Goal: Information Seeking & Learning: Learn about a topic

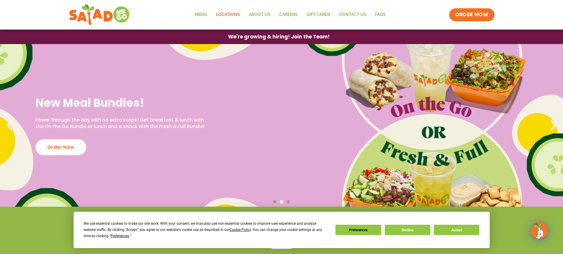
click at [227, 14] on link "Locations" at bounding box center [228, 15] width 33 height 14
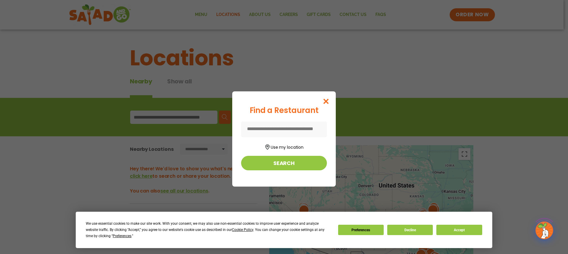
click at [286, 124] on input at bounding box center [284, 130] width 86 height 16
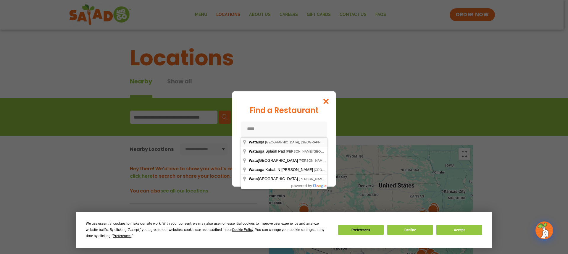
type input "**********"
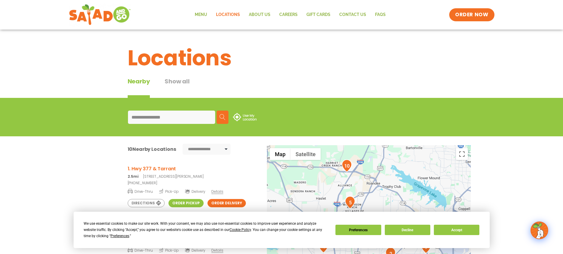
scroll to position [89, 0]
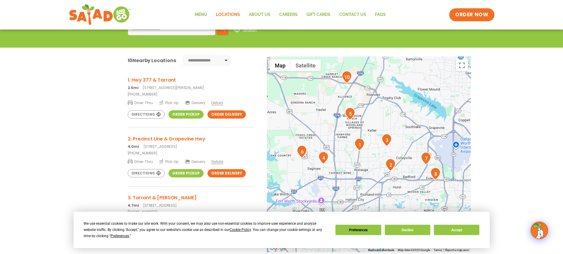
click at [158, 79] on h3 "1. Hwy 377 & Tarrant" at bounding box center [191, 79] width 127 height 7
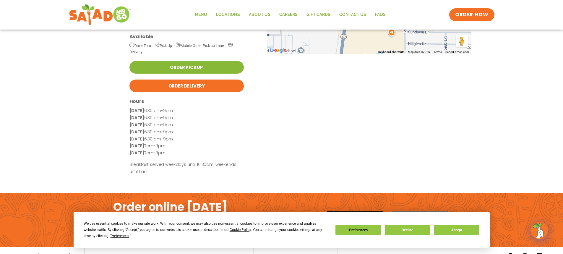
scroll to position [152, 0]
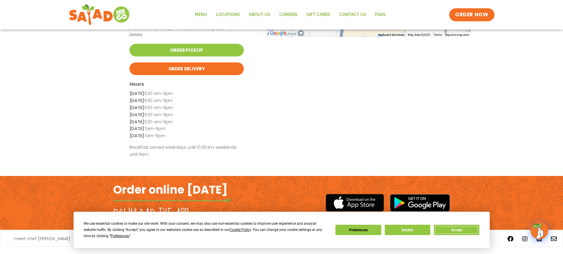
click at [457, 232] on button "Accept" at bounding box center [457, 230] width 46 height 10
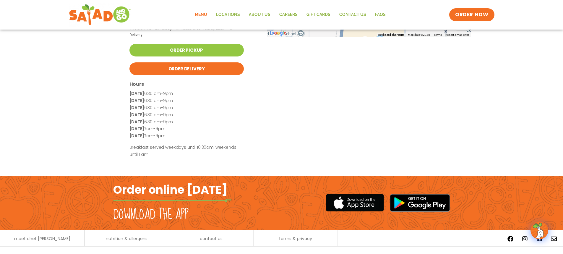
click at [203, 17] on link "Menu" at bounding box center [200, 15] width 21 height 14
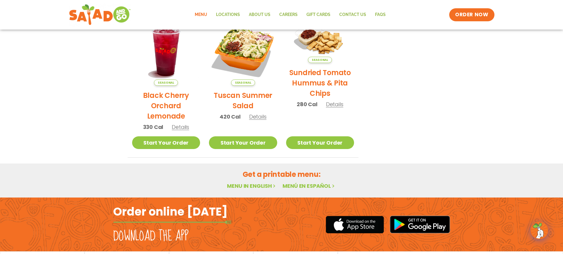
scroll to position [332, 0]
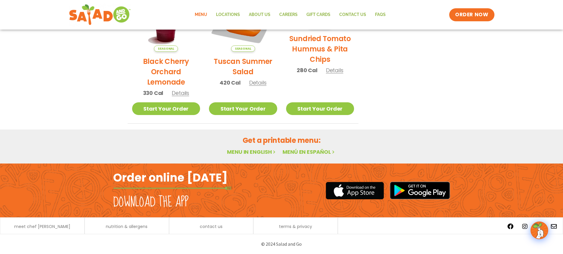
click at [263, 154] on link "Menu in English" at bounding box center [252, 151] width 50 height 7
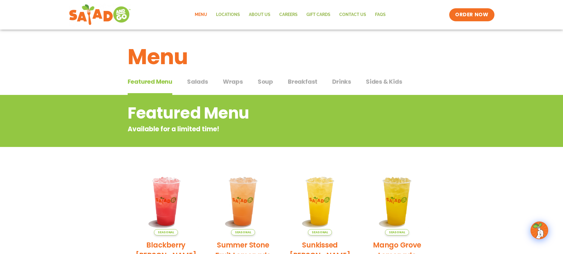
click at [203, 82] on span "Salads" at bounding box center [197, 81] width 21 height 9
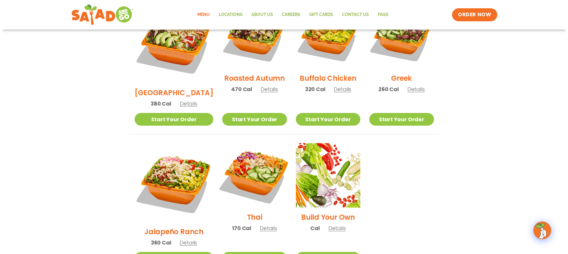
scroll to position [384, 0]
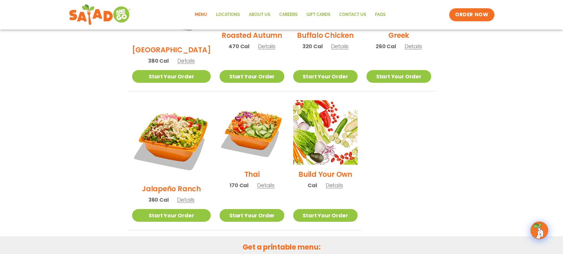
click at [177, 184] on h2 "Jalapeño Ranch" at bounding box center [171, 189] width 59 height 10
